Goal: Navigation & Orientation: Find specific page/section

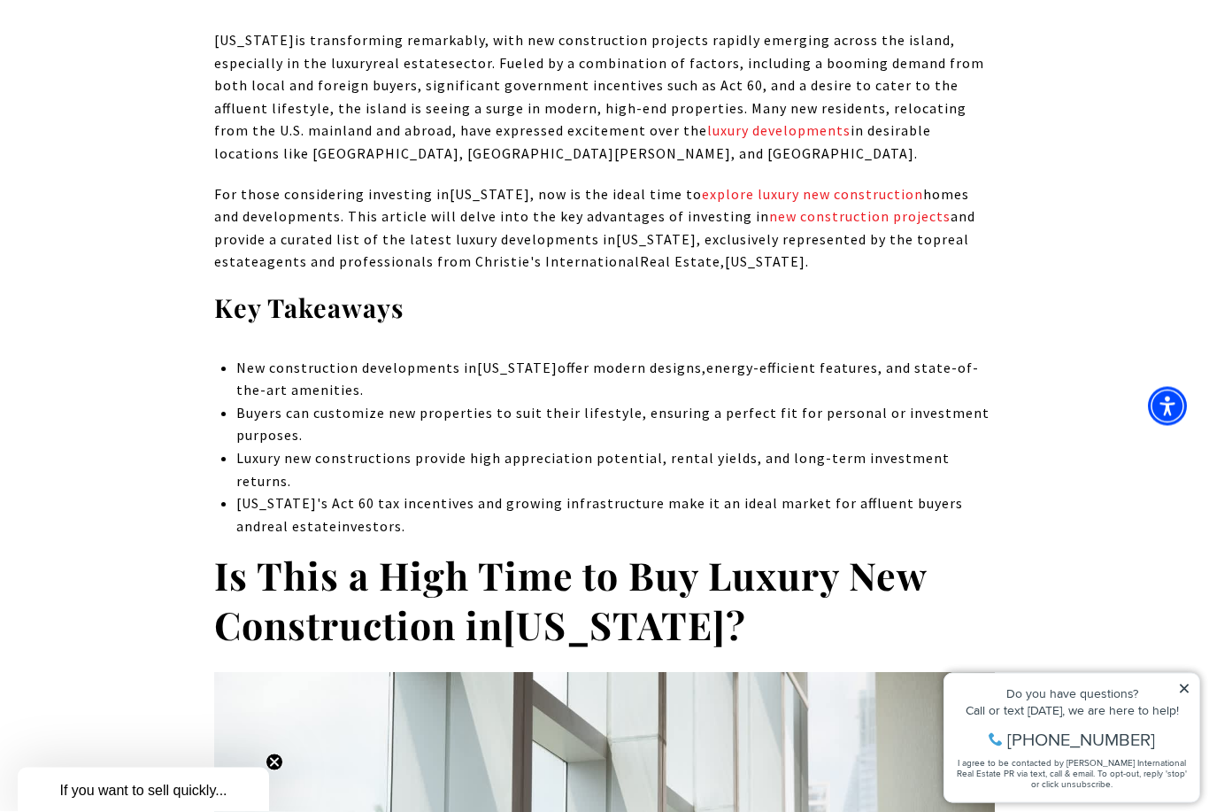
click at [1186, 691] on icon at bounding box center [1184, 687] width 9 height 9
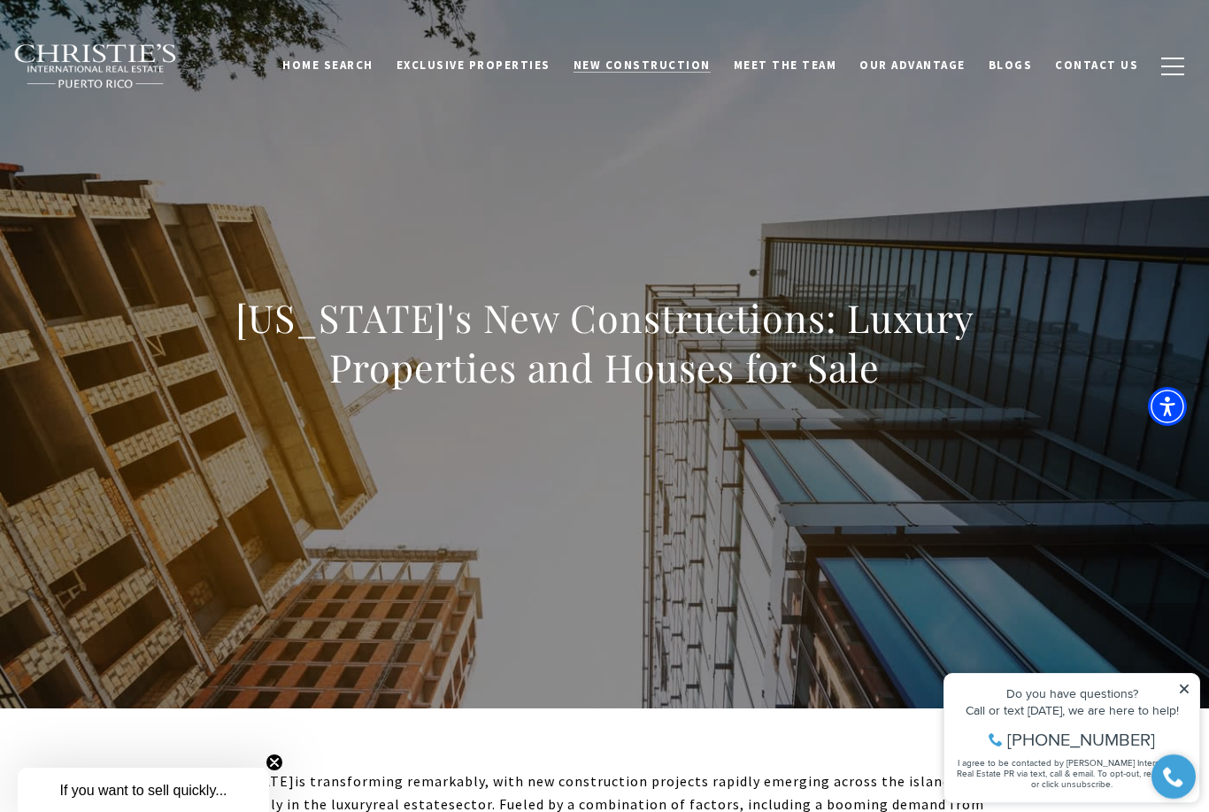
click at [624, 66] on span "New Construction" at bounding box center [642, 65] width 137 height 15
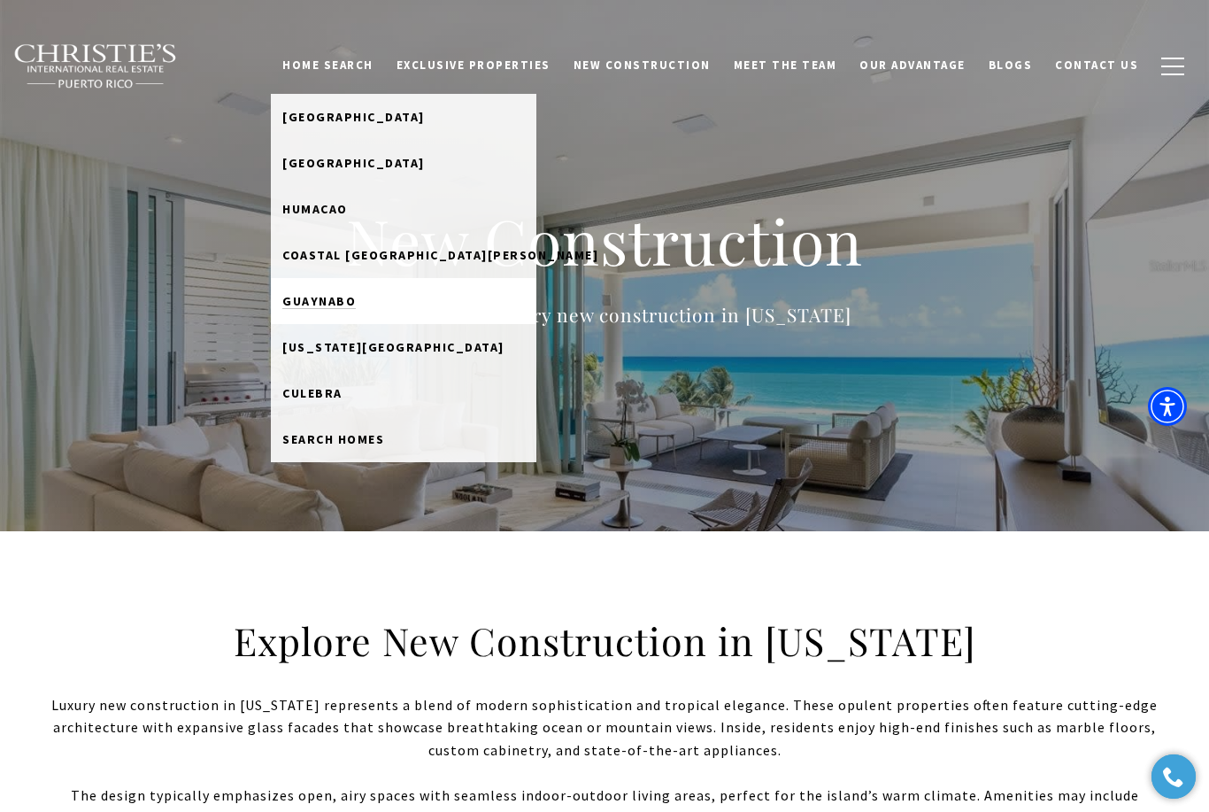
click at [337, 306] on span "Guaynabo" at bounding box center [318, 301] width 73 height 16
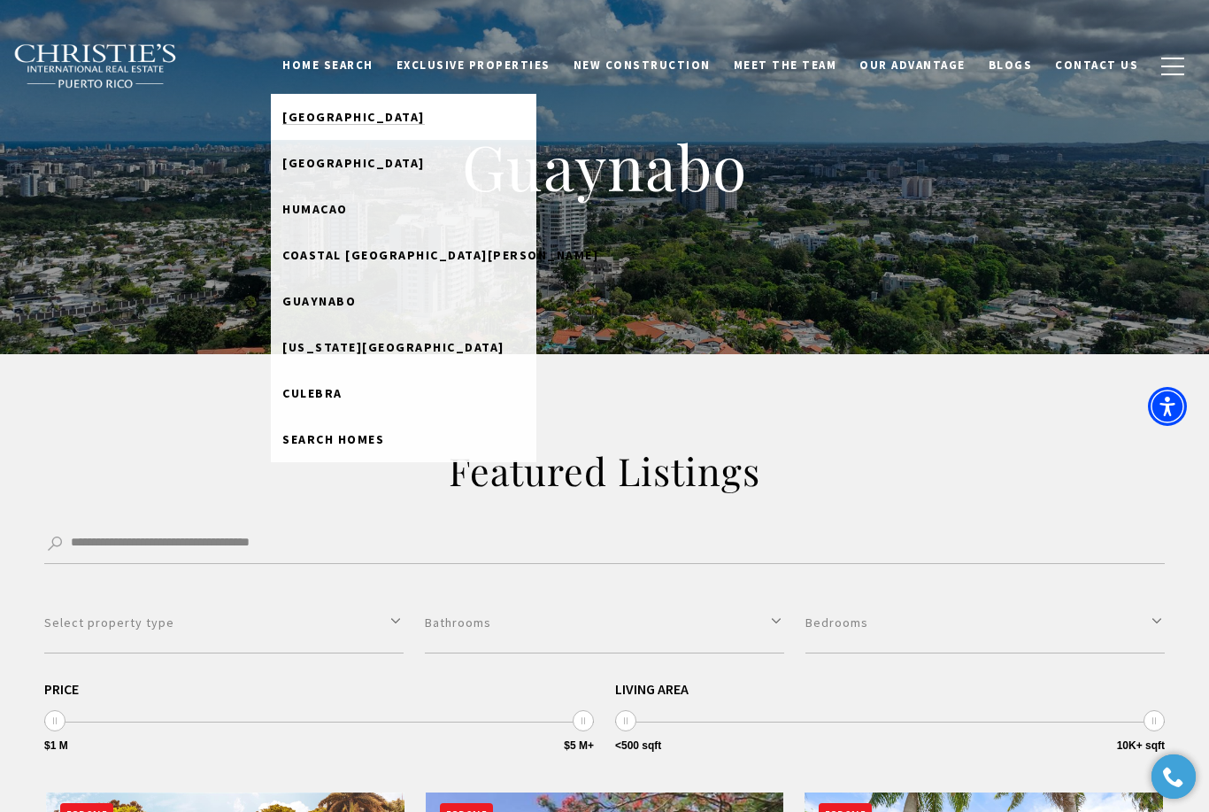
click at [328, 120] on span "[GEOGRAPHIC_DATA]" at bounding box center [353, 117] width 143 height 16
